Goal: Navigation & Orientation: Understand site structure

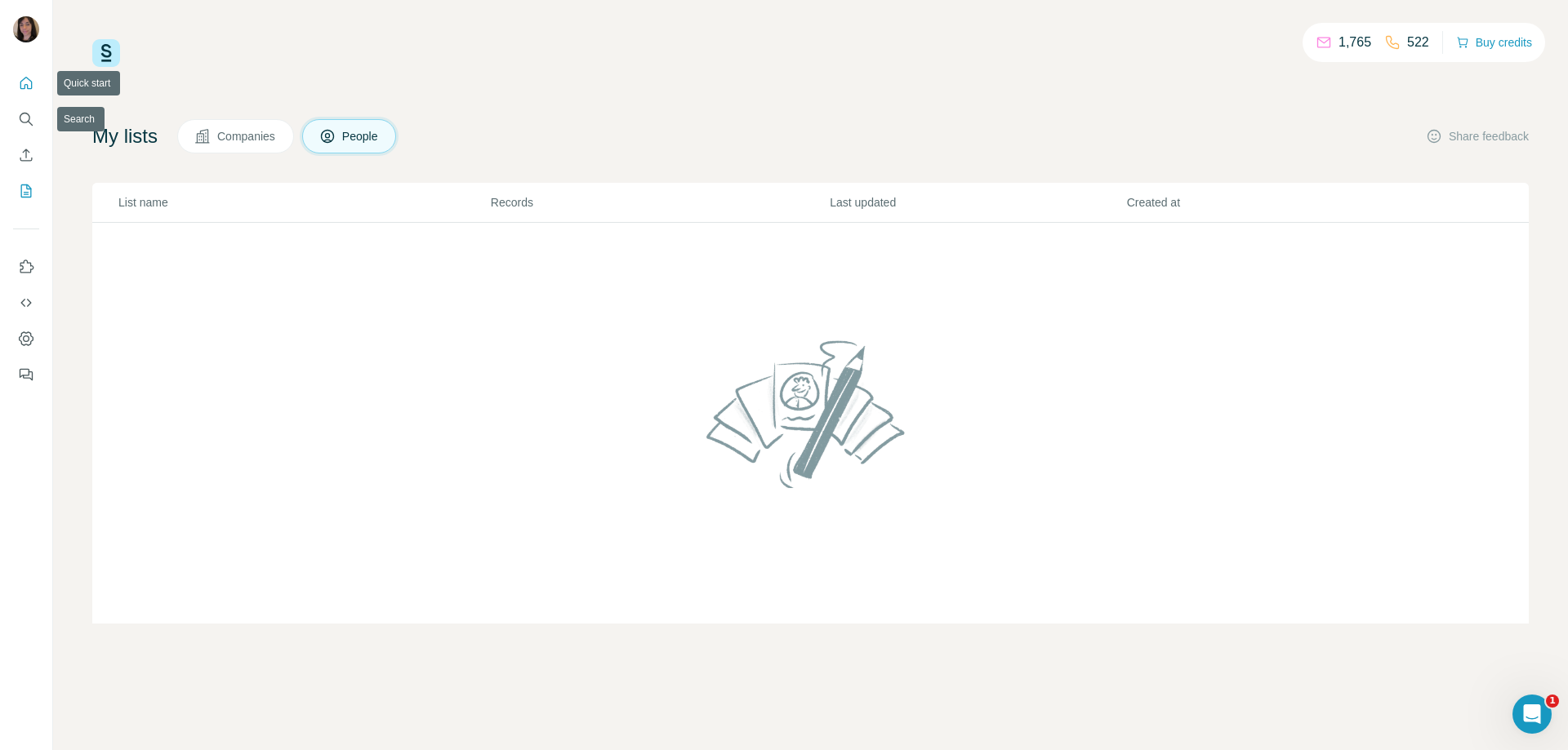
click at [22, 79] on icon "Quick start" at bounding box center [26, 83] width 16 height 16
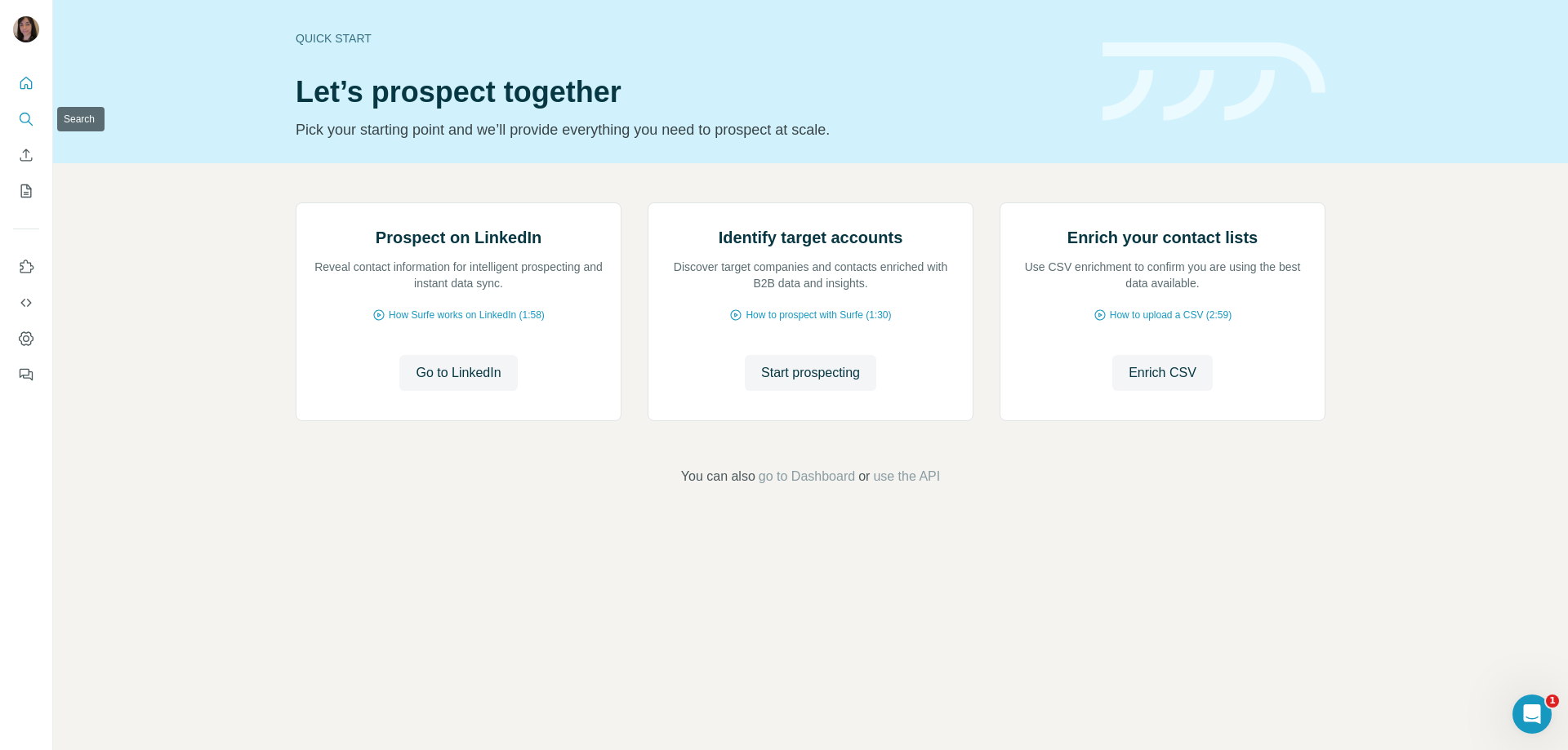
click at [31, 112] on icon "Search" at bounding box center [26, 119] width 16 height 16
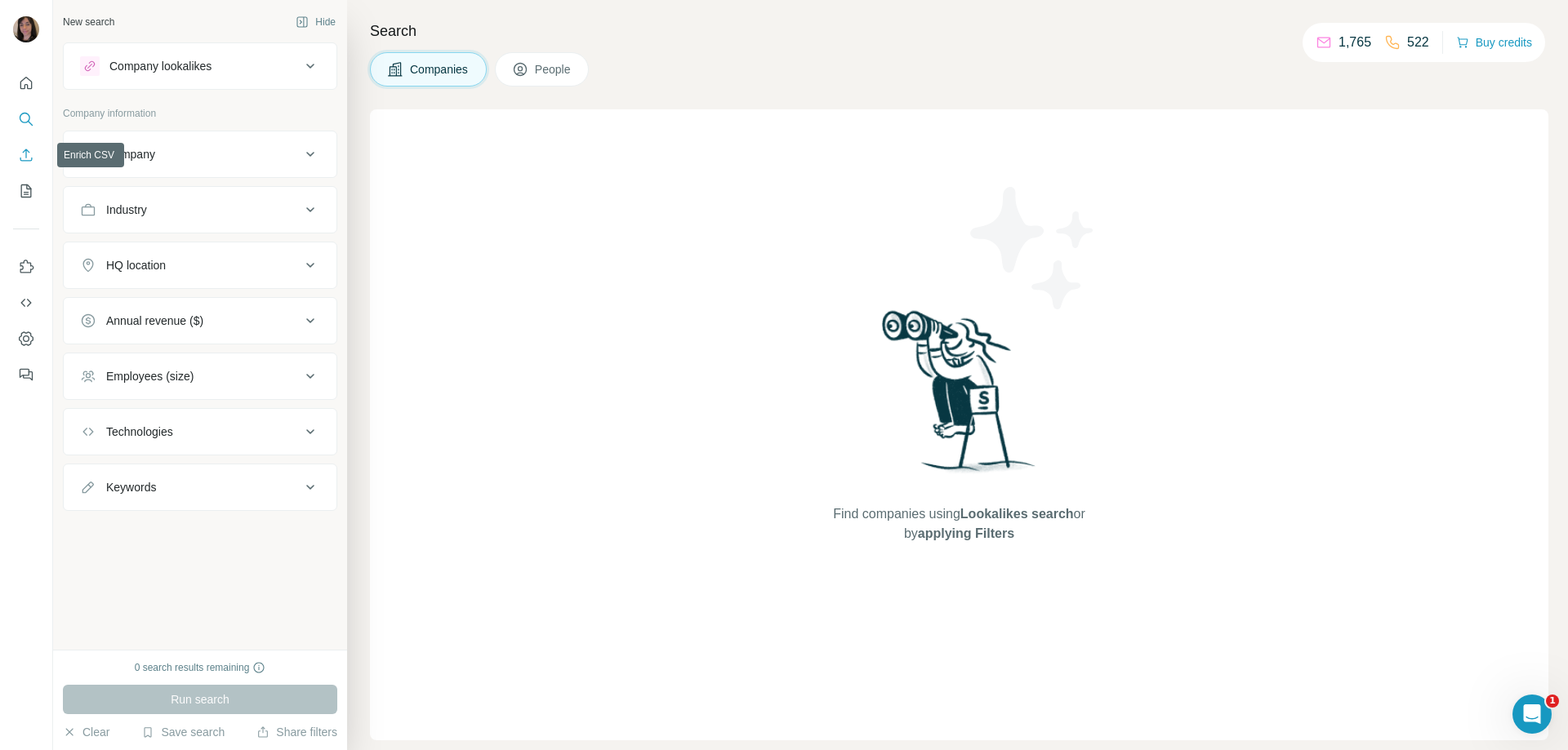
click at [27, 151] on icon "Enrich CSV" at bounding box center [26, 155] width 16 height 16
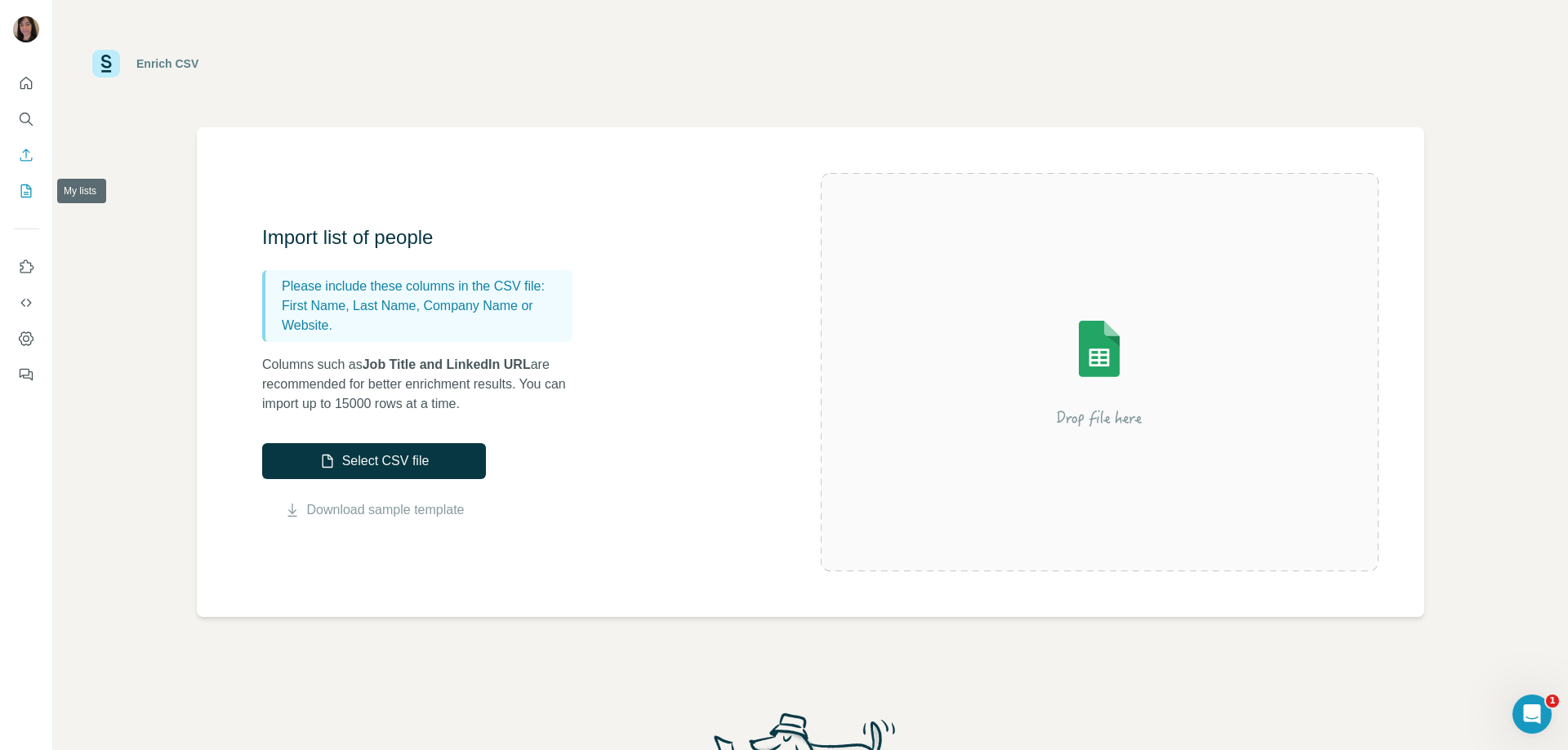
click at [24, 187] on icon "My lists" at bounding box center [26, 191] width 16 height 16
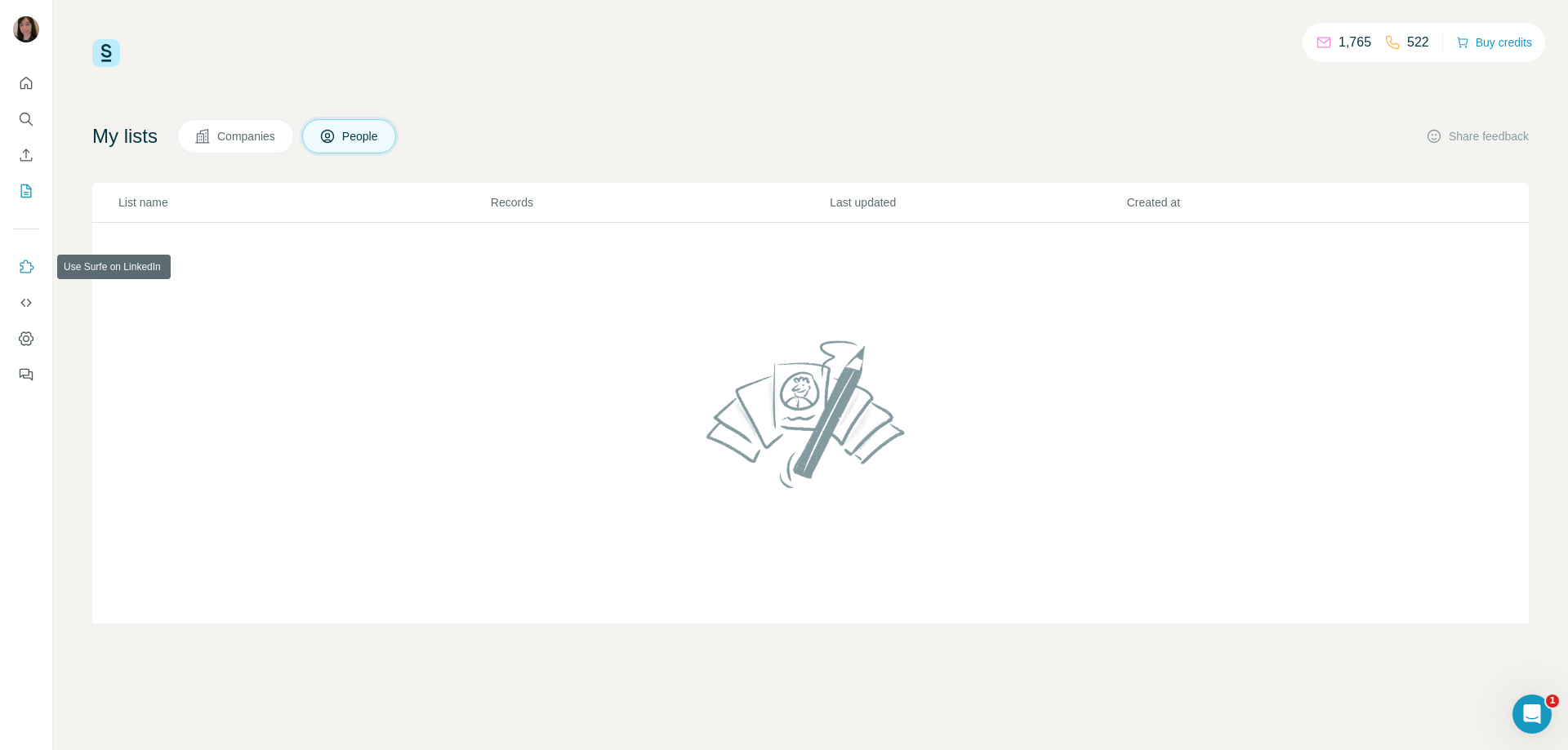
click at [24, 262] on icon "Use Surfe on LinkedIn" at bounding box center [26, 267] width 16 height 16
click at [37, 333] on button "Dashboard" at bounding box center [25, 338] width 26 height 29
